Goal: Navigation & Orientation: Find specific page/section

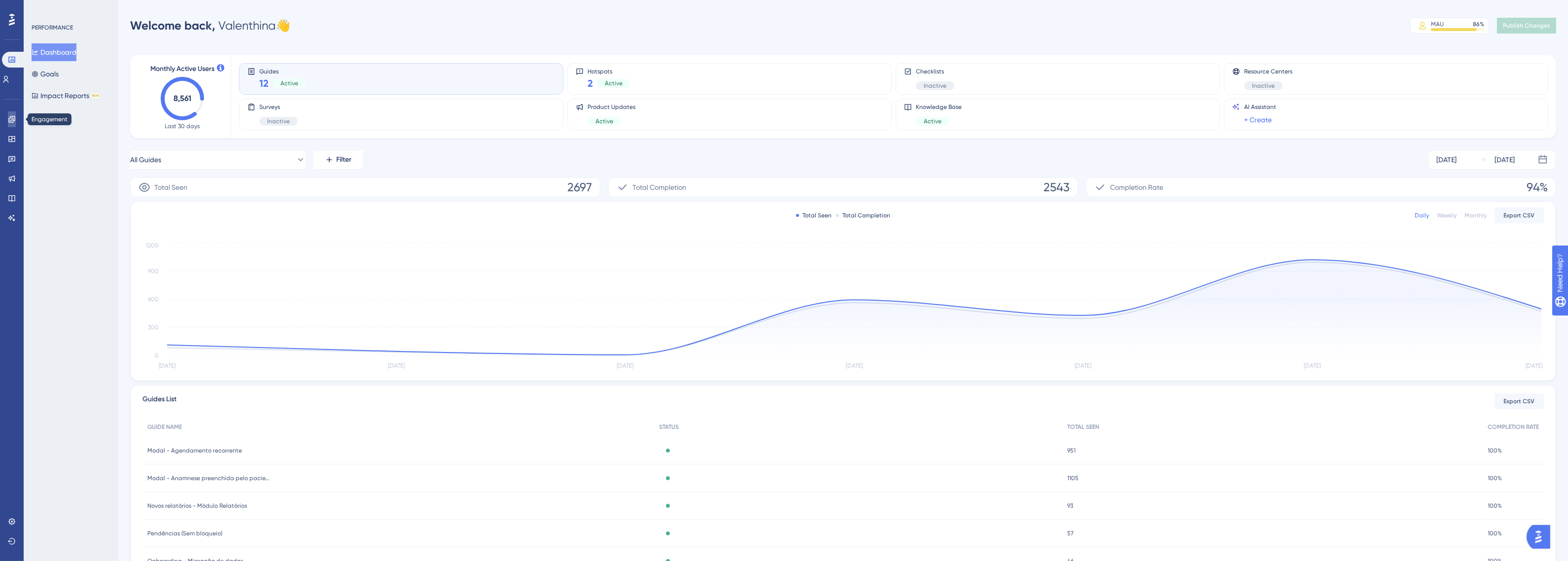
click at [8, 122] on link at bounding box center [12, 119] width 8 height 16
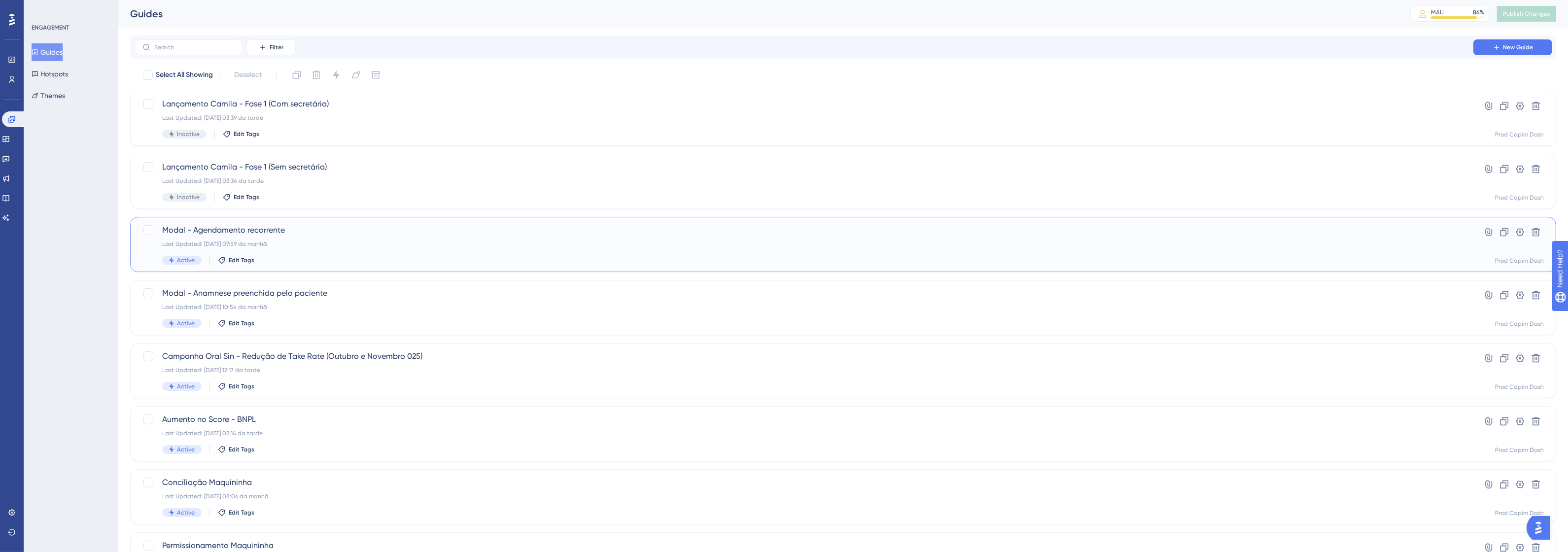
click at [351, 235] on span "Modal - Agendamento recorrente" at bounding box center [804, 230] width 1283 height 12
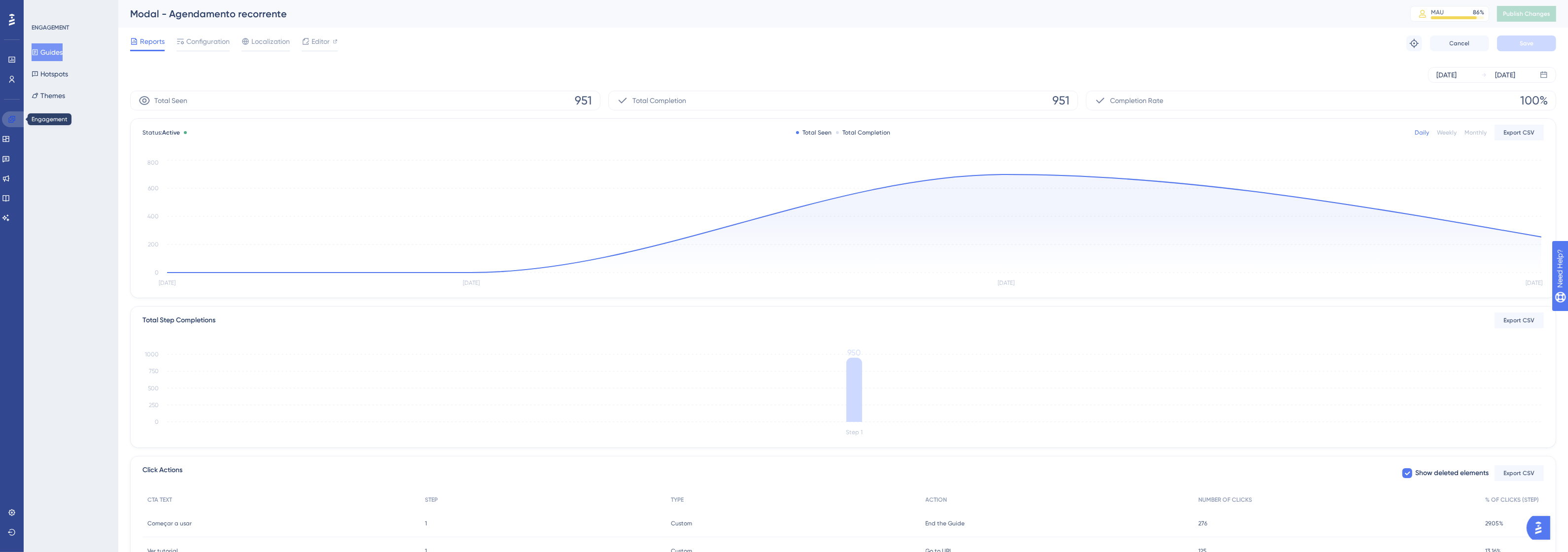
click at [14, 114] on link at bounding box center [14, 119] width 24 height 16
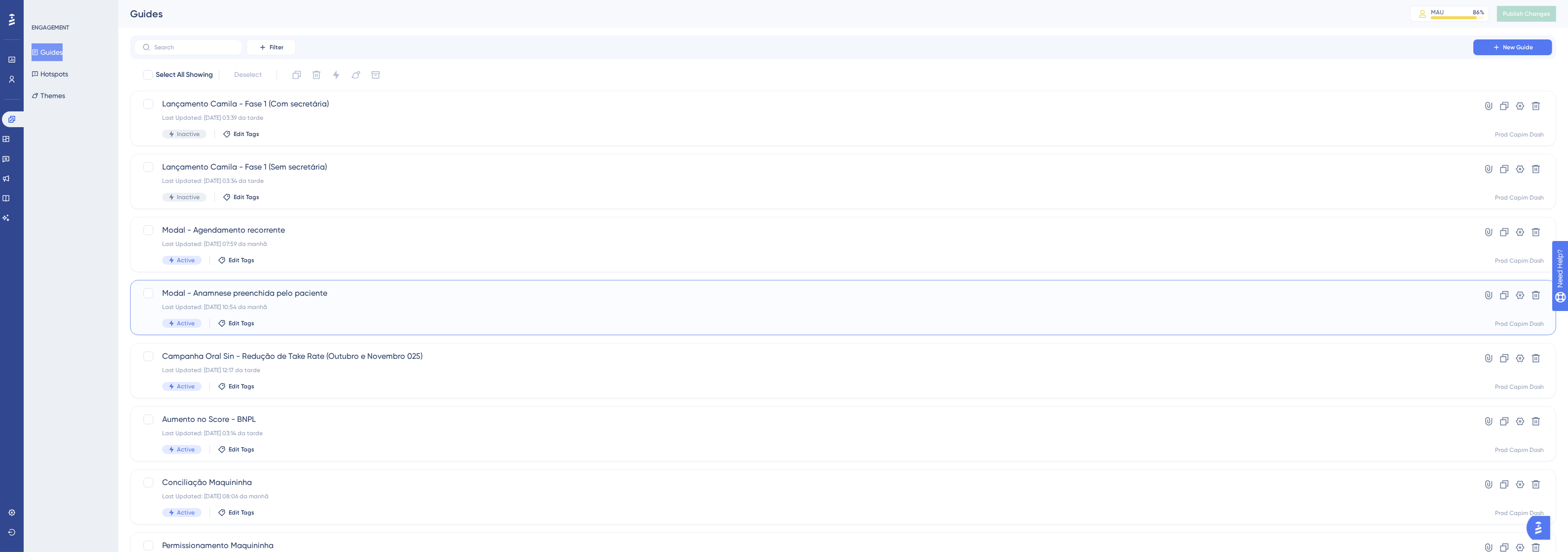
click at [380, 303] on div "Last Updated: [DATE] 10:54 da manhã" at bounding box center [804, 307] width 1283 height 8
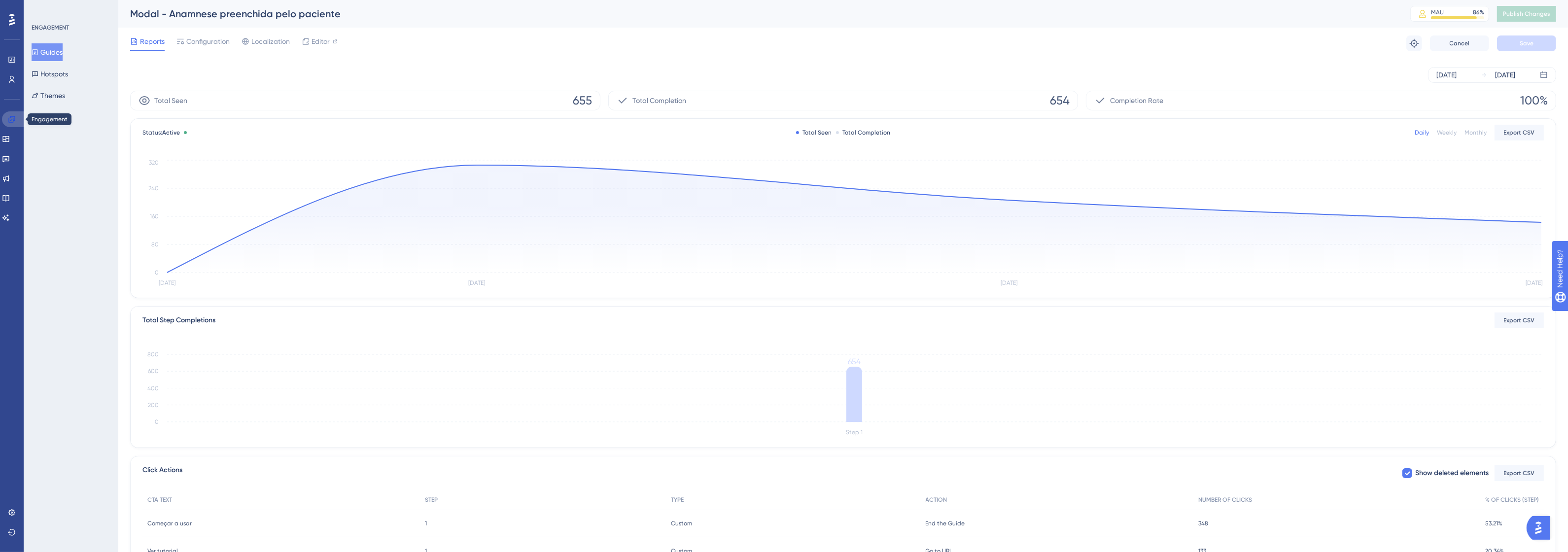
click at [17, 119] on link at bounding box center [14, 119] width 24 height 16
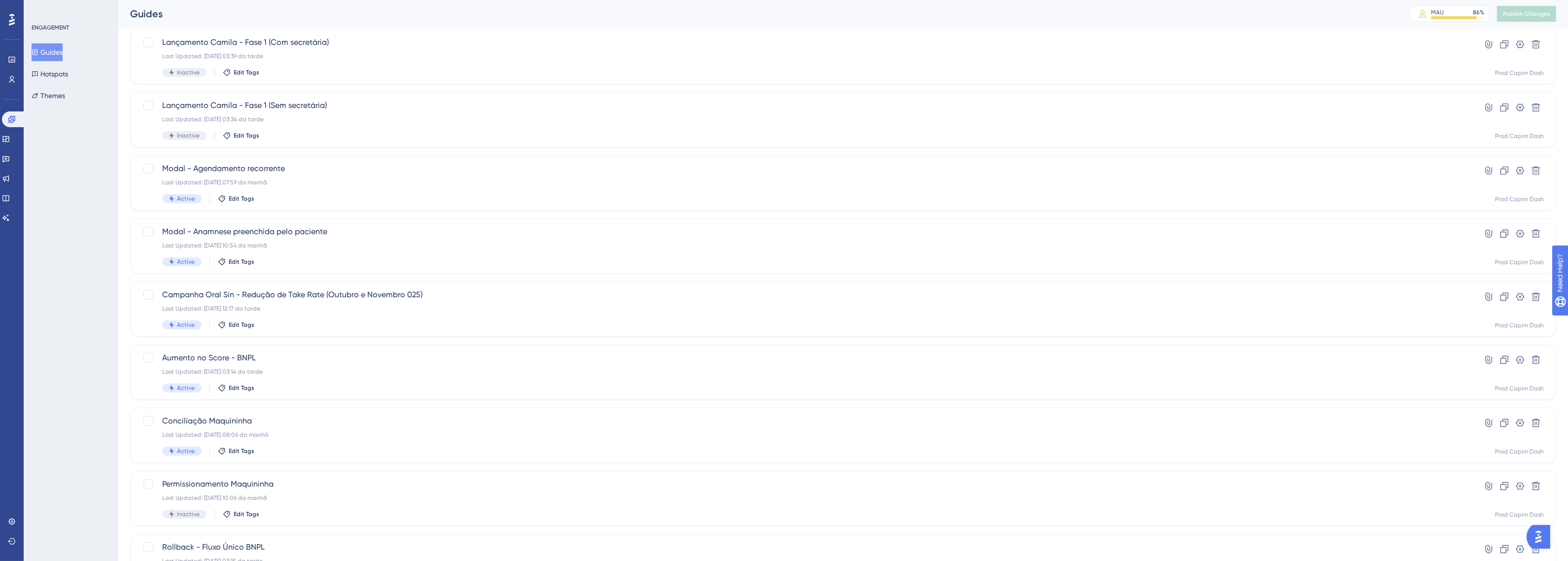
scroll to position [123, 0]
click at [321, 363] on span "Conciliação Maquininha" at bounding box center [804, 359] width 1283 height 12
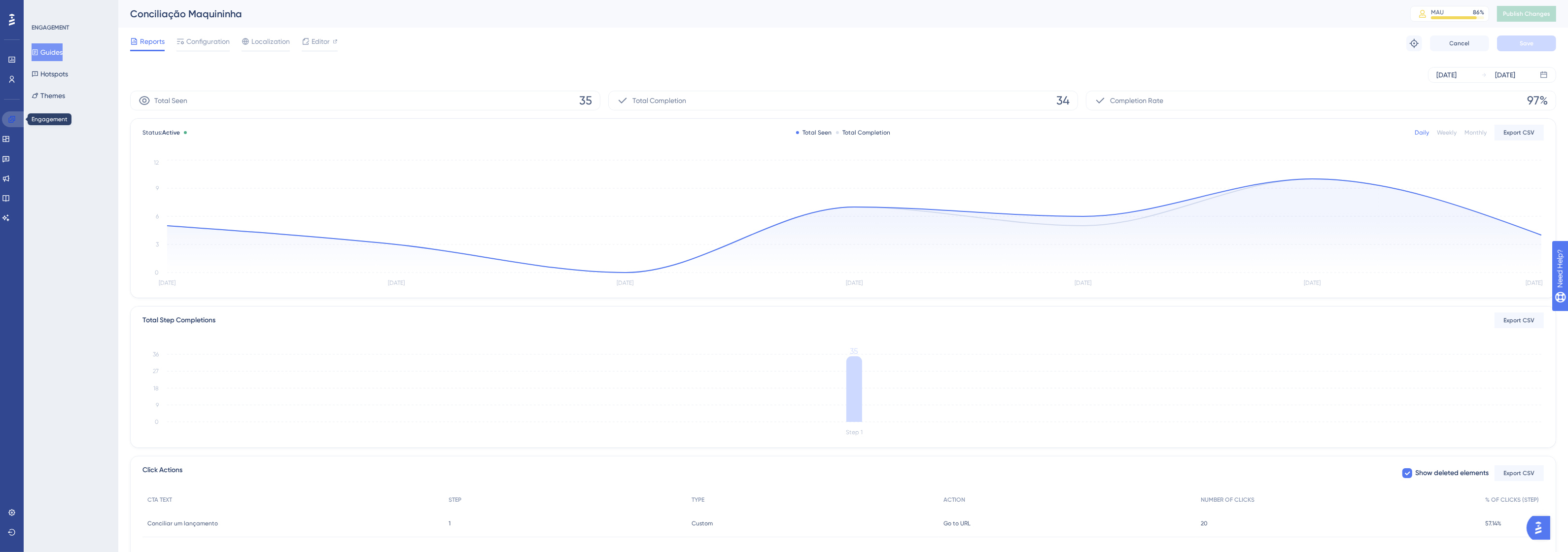
click at [12, 123] on link at bounding box center [14, 119] width 24 height 16
